Goal: Task Accomplishment & Management: Use online tool/utility

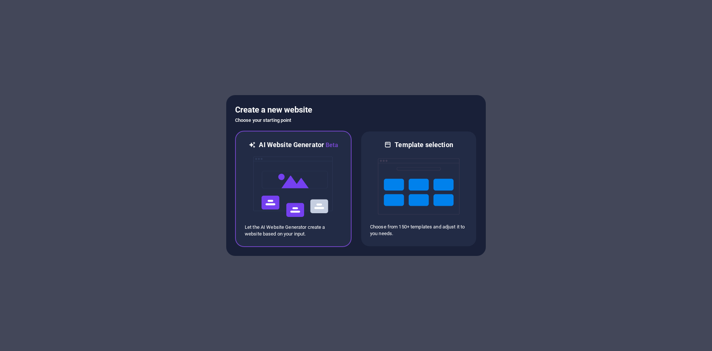
click at [332, 176] on img at bounding box center [294, 187] width 82 height 74
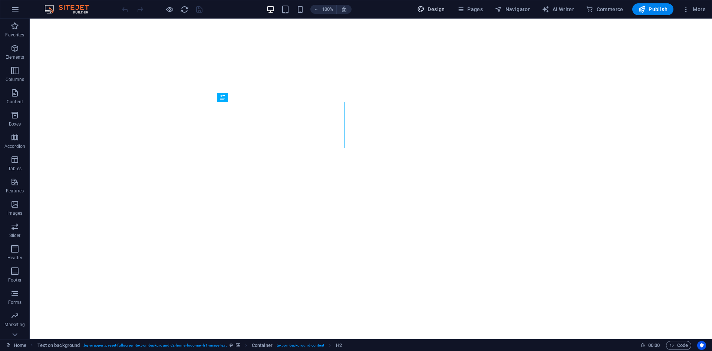
click at [440, 13] on button "Design" at bounding box center [431, 9] width 34 height 12
select select "px"
select select "200"
select select "px"
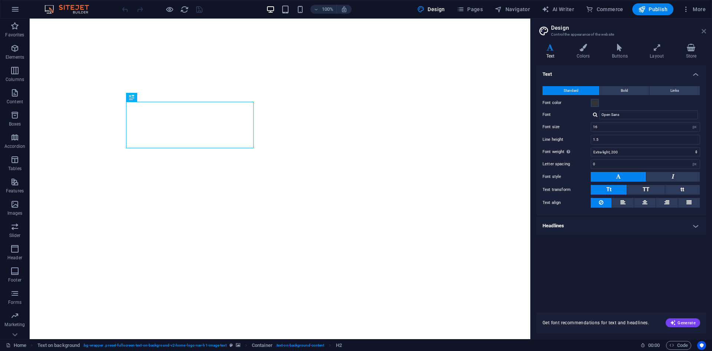
click at [705, 30] on icon at bounding box center [704, 31] width 4 height 6
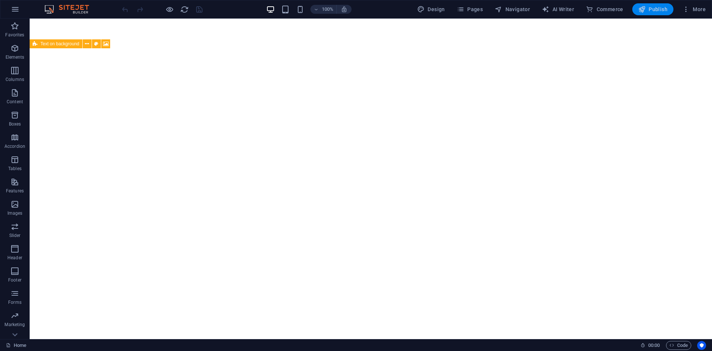
click at [655, 8] on span "Publish" at bounding box center [653, 9] width 29 height 7
